Goal: Task Accomplishment & Management: Manage account settings

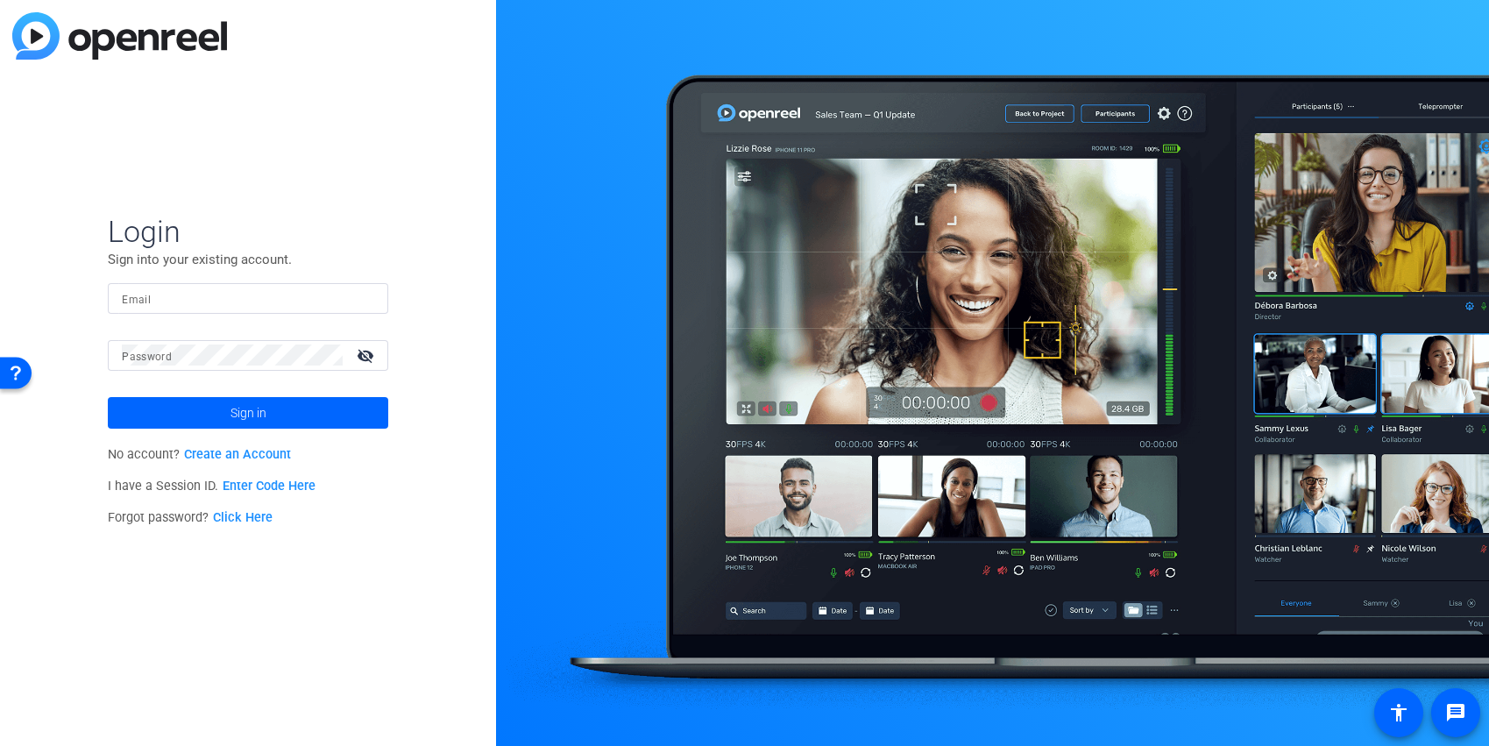
click at [159, 292] on input "Email" at bounding box center [248, 297] width 252 height 21
type input "[PERSON_NAME][EMAIL_ADDRESS][PERSON_NAME][PERSON_NAME][DOMAIN_NAME]"
click at [108, 397] on button "Sign in" at bounding box center [248, 413] width 280 height 32
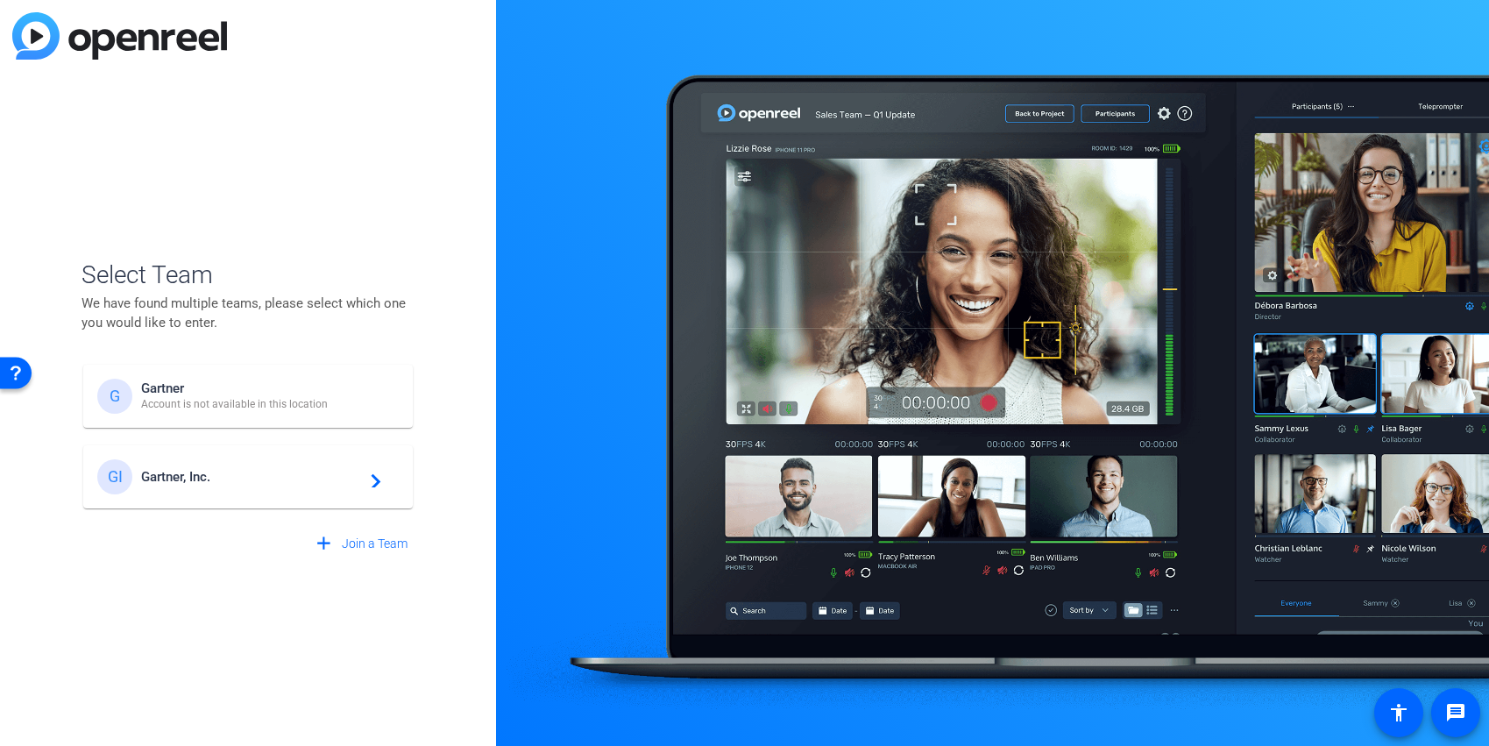
click at [182, 482] on span "Gartner, Inc." at bounding box center [250, 477] width 219 height 16
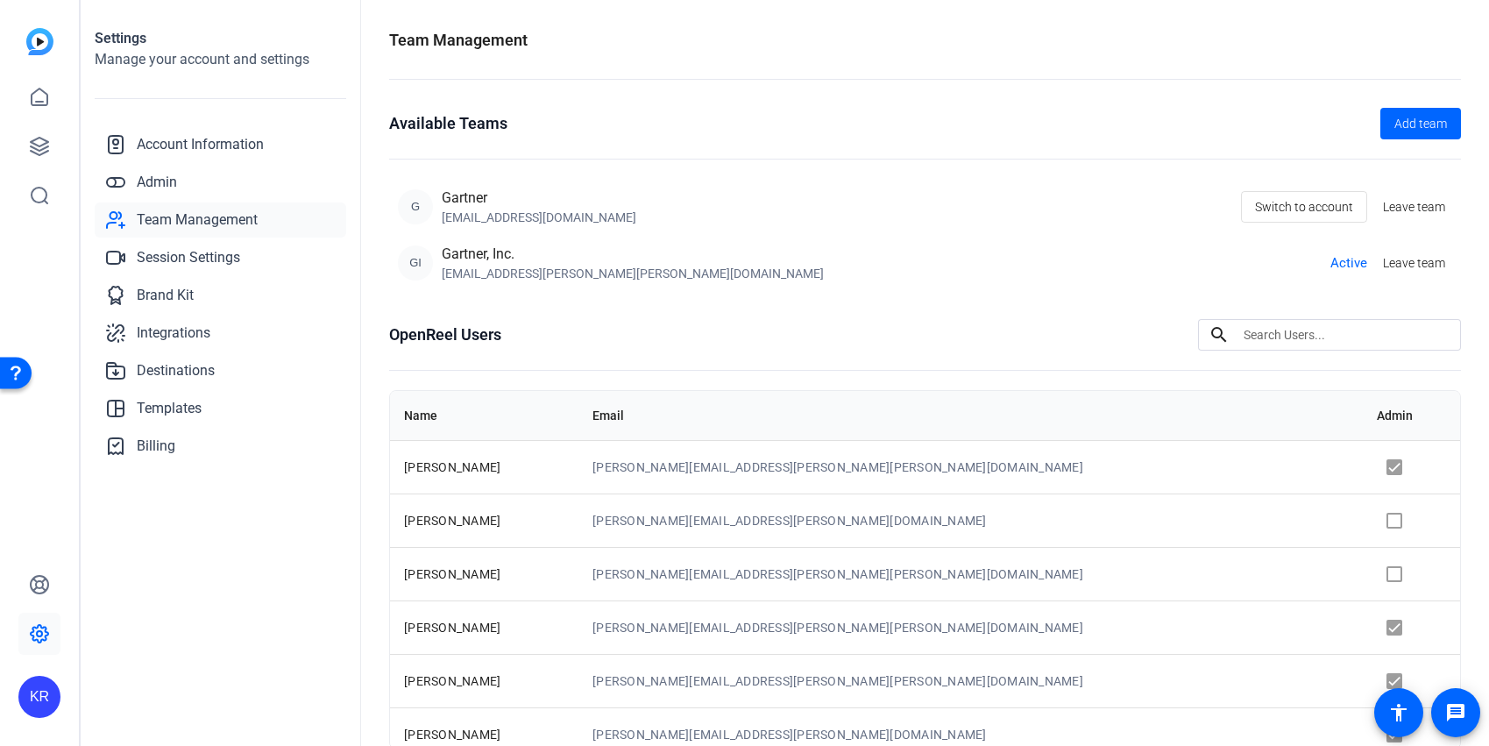
scroll to position [107, 0]
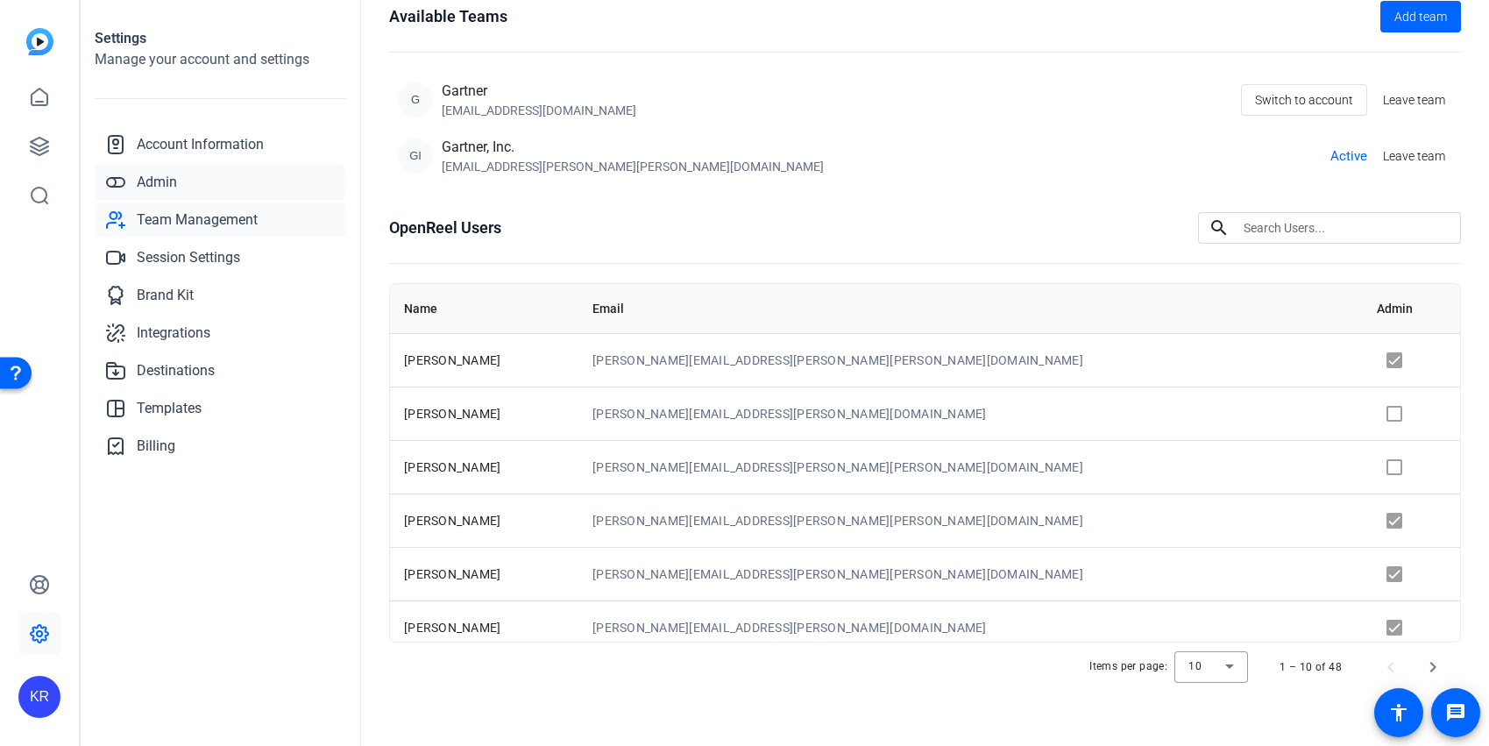
click at [154, 188] on span "Admin" at bounding box center [157, 182] width 40 height 21
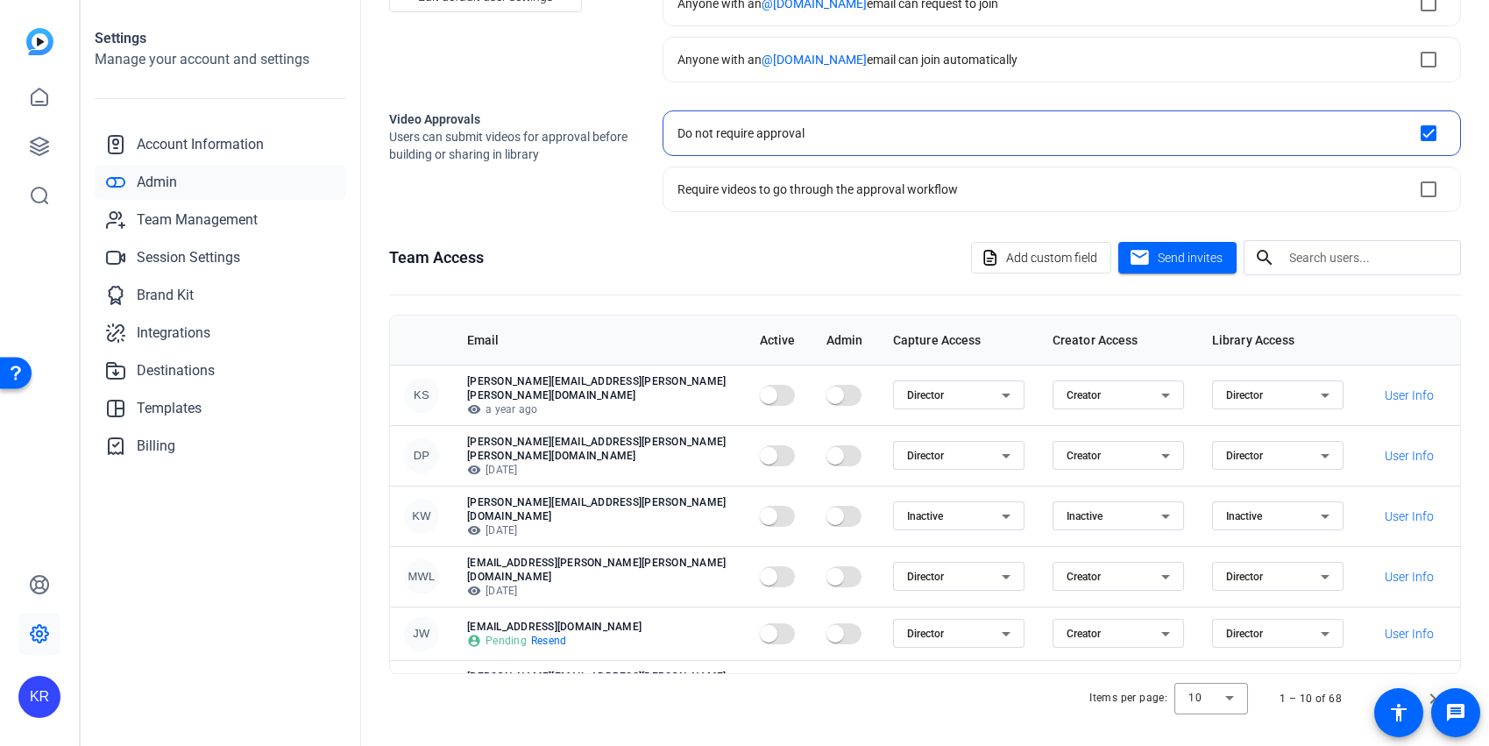
scroll to position [188, 0]
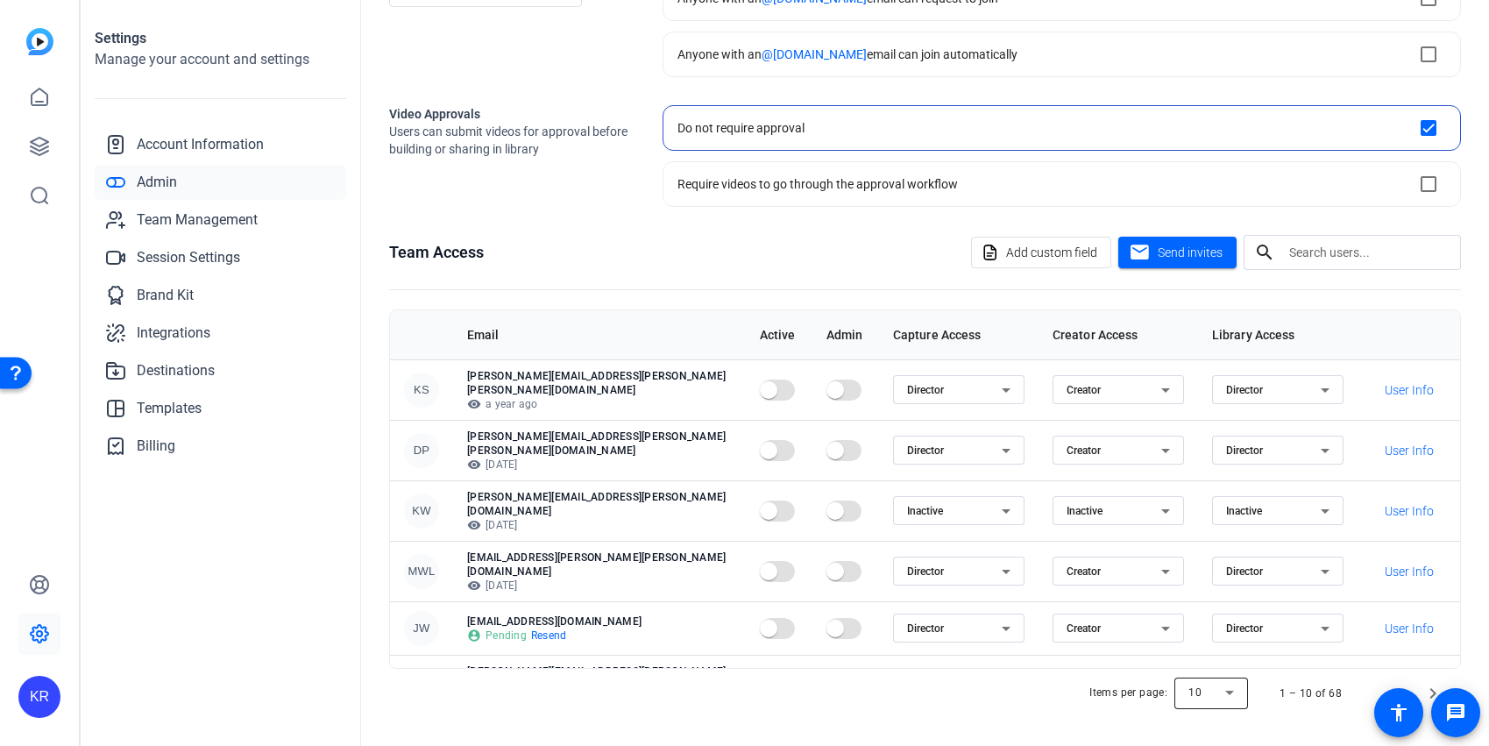
click at [1219, 695] on div at bounding box center [1211, 693] width 74 height 42
click at [1195, 658] on span "100" at bounding box center [1189, 656] width 19 height 21
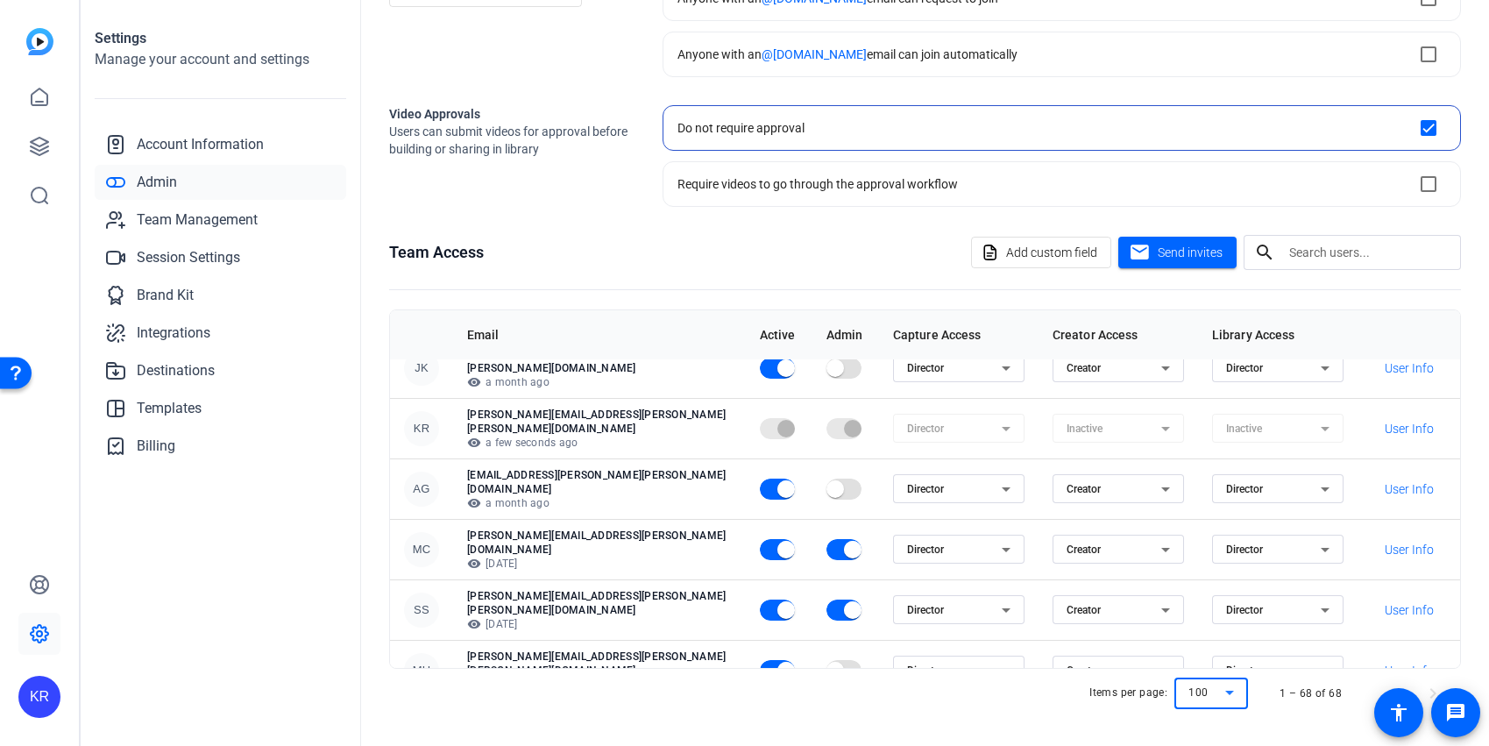
scroll to position [1638, 0]
